Goal: Use online tool/utility: Use online tool/utility

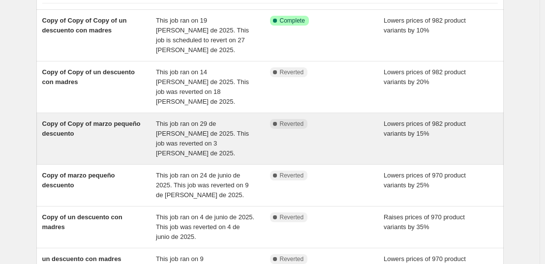
scroll to position [98, 0]
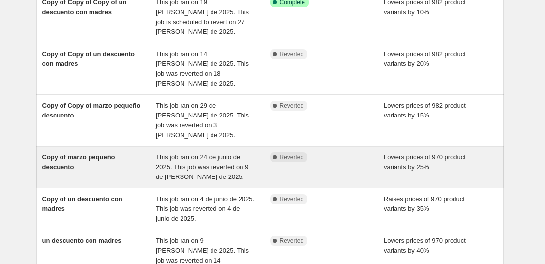
click at [247, 153] on div "This job ran on 24 de junio de 2025. This job was reverted on 9 de [PERSON_NAME…" at bounding box center [213, 168] width 114 height 30
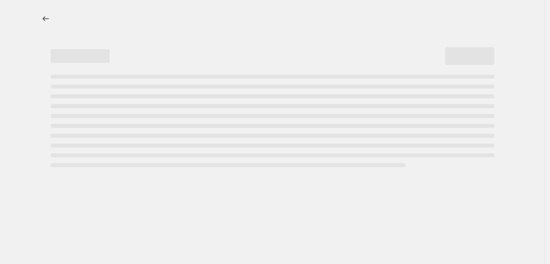
select select "percentage"
select select "collection"
select select "not_equal"
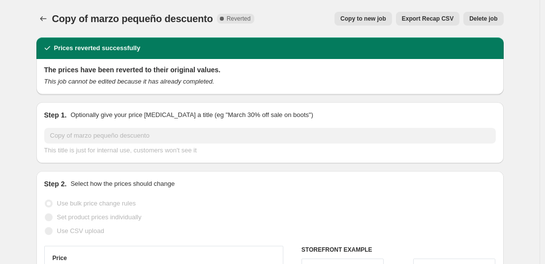
click at [381, 20] on span "Copy to new job" at bounding box center [364, 19] width 46 height 8
select select "percentage"
select select "collection"
select select "not_equal"
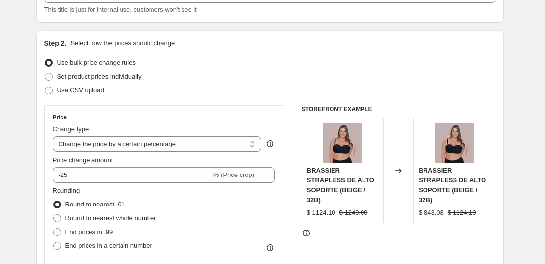
scroll to position [115, 0]
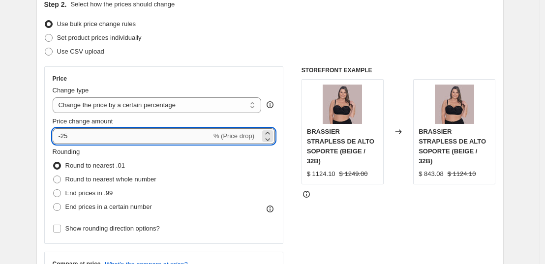
click at [100, 138] on input "-25" at bounding box center [132, 136] width 159 height 16
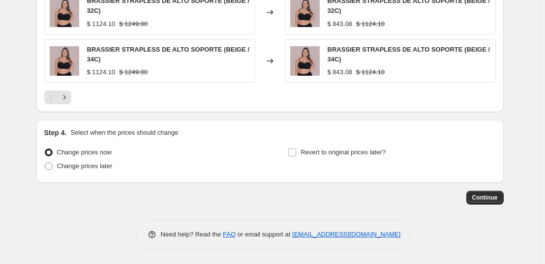
scroll to position [847, 0]
type input "-20"
click at [77, 167] on span "Change prices later" at bounding box center [85, 165] width 56 height 7
click at [45, 162] on input "Change prices later" at bounding box center [45, 162] width 0 height 0
radio input "true"
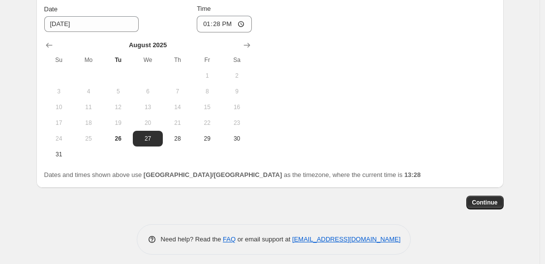
scroll to position [1027, 0]
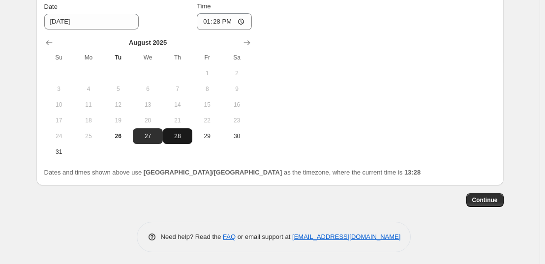
click at [185, 139] on span "28" at bounding box center [178, 136] width 22 height 8
type input "[DATE]"
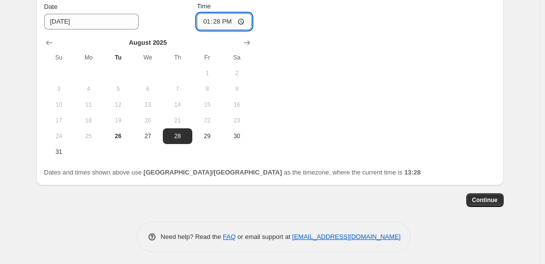
click at [220, 20] on input "13:28" at bounding box center [224, 21] width 55 height 17
type input "00:00"
click at [350, 97] on div "Change prices now Change prices later Date [DATE] Time 00:00 [DATE] Su Mo Tu We…" at bounding box center [270, 62] width 452 height 196
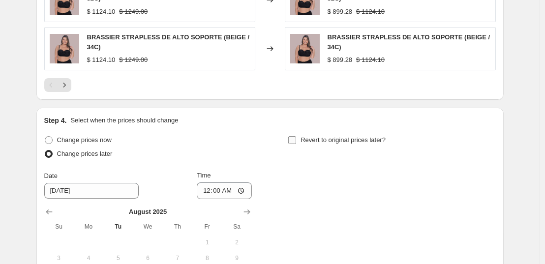
scroll to position [863, 0]
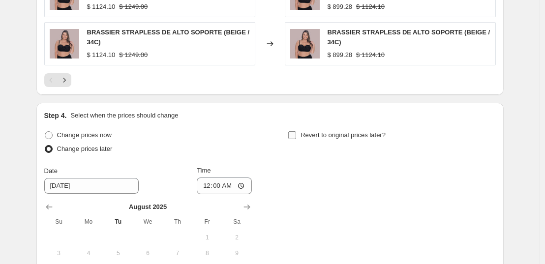
click at [297, 136] on span at bounding box center [292, 135] width 9 height 9
click at [296, 136] on input "Revert to original prices later?" at bounding box center [292, 135] width 8 height 8
checkbox input "true"
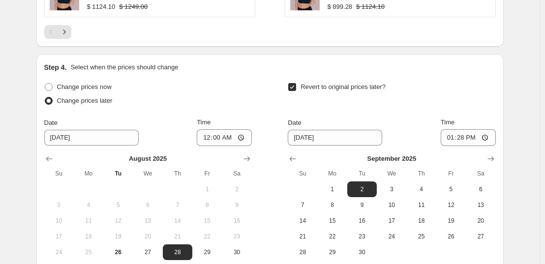
scroll to position [929, 0]
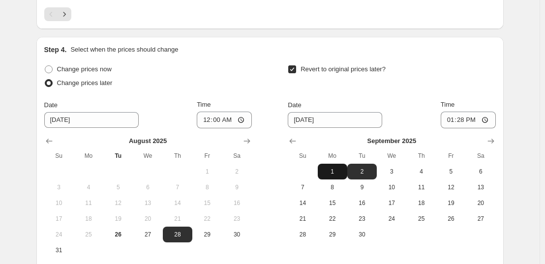
click at [328, 173] on span "1" at bounding box center [333, 172] width 22 height 8
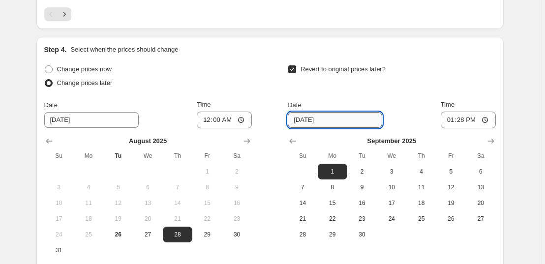
click at [297, 123] on input "[DATE]" at bounding box center [335, 120] width 95 height 16
click at [298, 121] on input "[DATE]" at bounding box center [335, 120] width 95 height 16
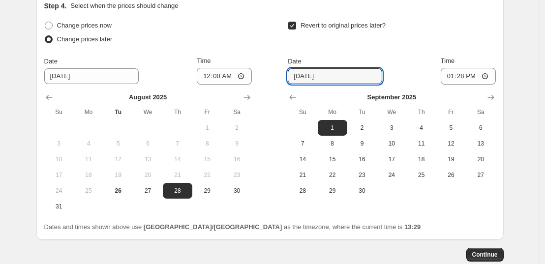
scroll to position [994, 0]
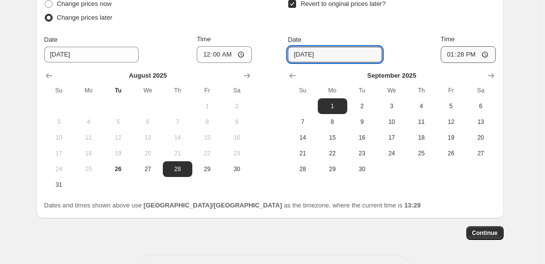
type input "[DATE]"
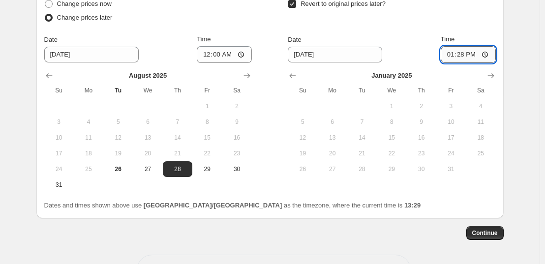
click at [465, 53] on input "13:28" at bounding box center [468, 54] width 55 height 17
type input "23:59"
click at [480, 234] on span "Continue" at bounding box center [486, 233] width 26 height 8
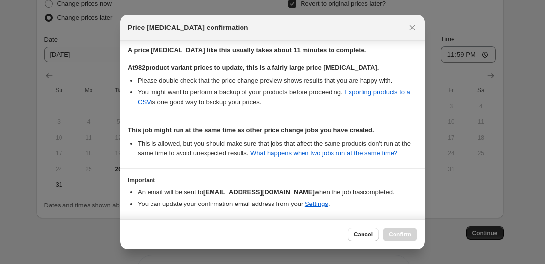
scroll to position [212, 0]
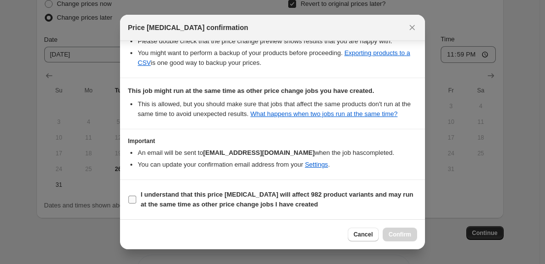
click at [165, 193] on b "I understand that this price [MEDICAL_DATA] will affect 982 product variants an…" at bounding box center [277, 199] width 273 height 17
click at [136, 196] on input "I understand that this price [MEDICAL_DATA] will affect 982 product variants an…" at bounding box center [132, 200] width 8 height 8
checkbox input "true"
click at [393, 234] on span "Confirm" at bounding box center [400, 235] width 23 height 8
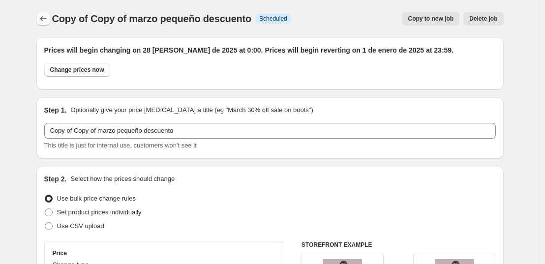
click at [42, 13] on button "Price change jobs" at bounding box center [43, 19] width 14 height 14
